Goal: Navigation & Orientation: Go to known website

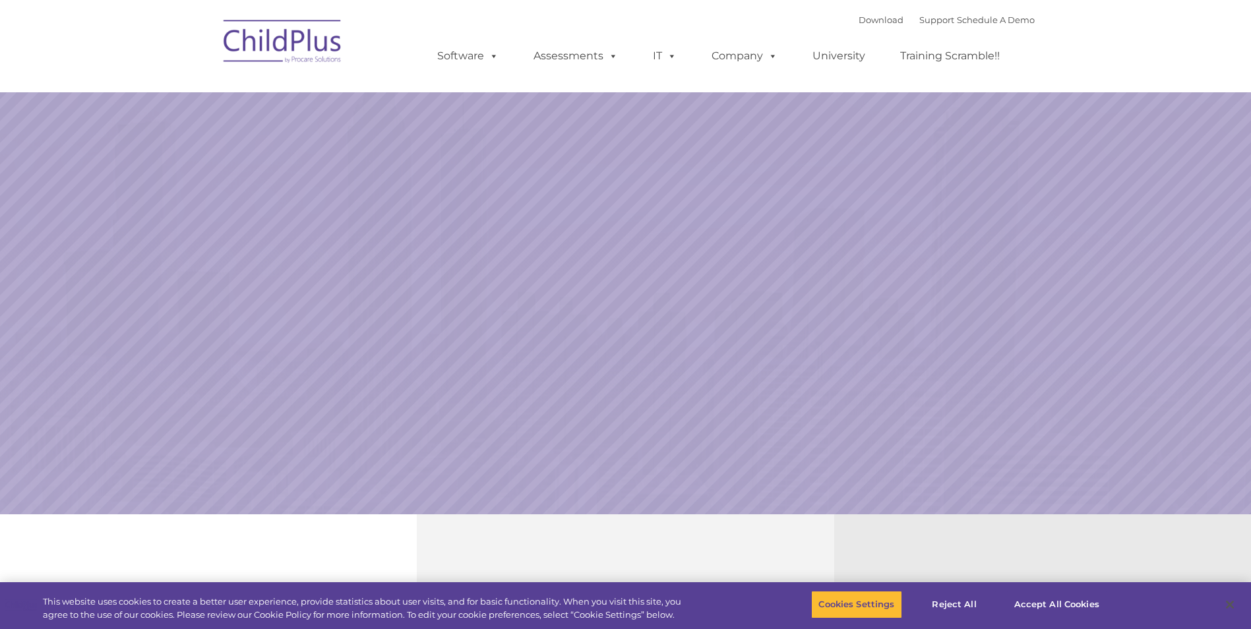
select select "MEDIUM"
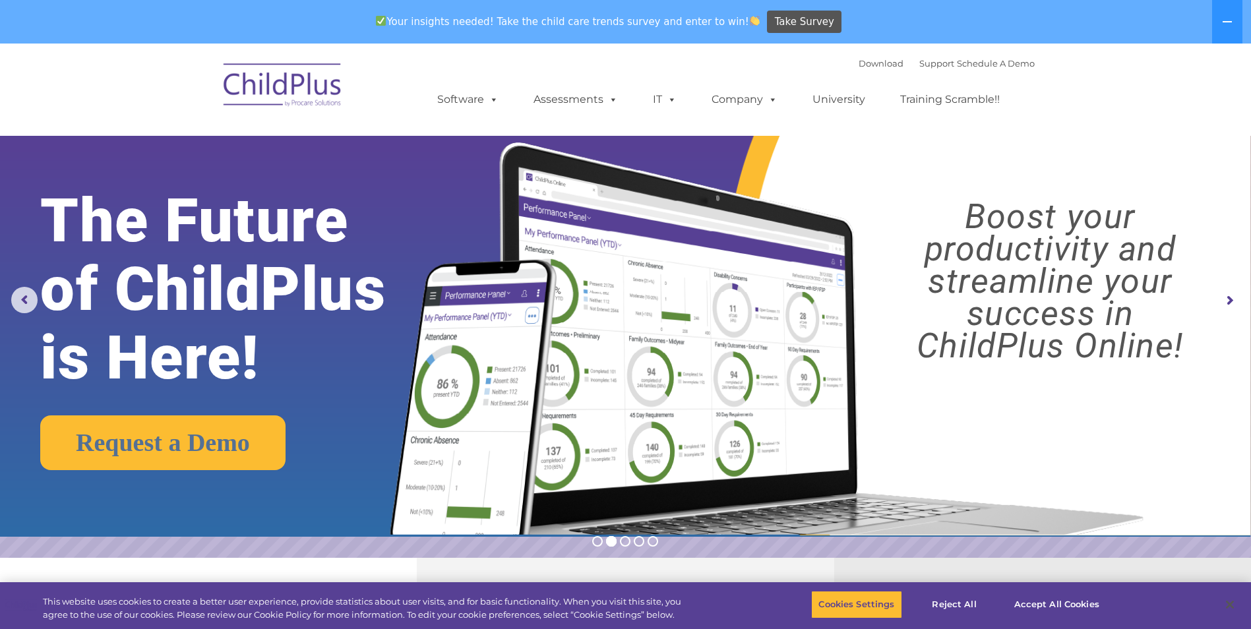
click at [289, 80] on img at bounding box center [283, 87] width 132 height 66
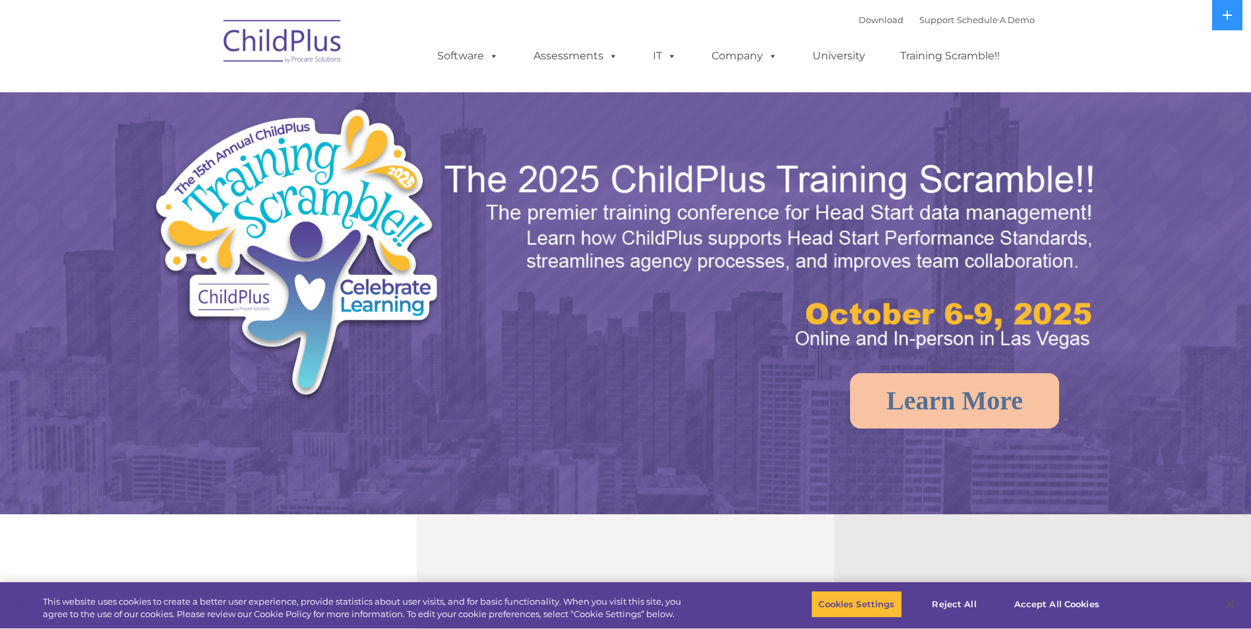
select select "MEDIUM"
